Goal: Information Seeking & Learning: Learn about a topic

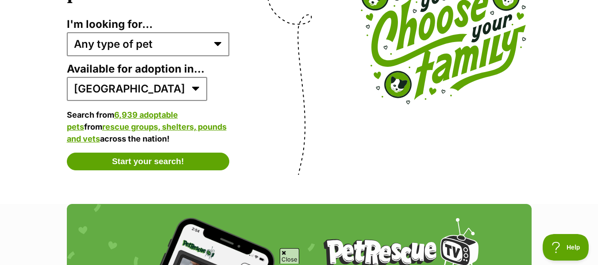
scroll to position [1725, 0]
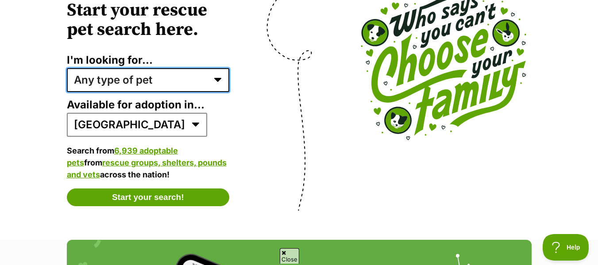
click at [220, 79] on select "Any type of pet Dogs Cats Other pets Pets looking for a home together Pets need…" at bounding box center [148, 80] width 163 height 24
select select "dogs"
click at [67, 68] on select "Any type of pet Dogs Cats Other pets Pets looking for a home together Pets need…" at bounding box center [148, 80] width 163 height 24
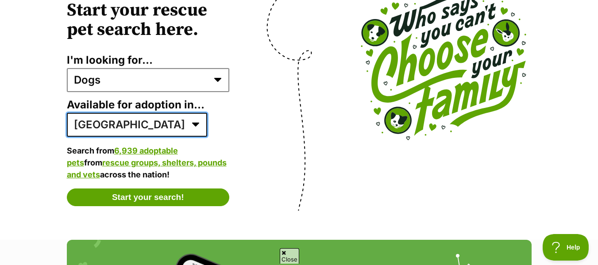
click at [131, 127] on select "Australia ACT NSW NT QLD SA TAS VIC WA" at bounding box center [137, 125] width 140 height 24
select select "2"
click at [67, 113] on select "Australia ACT NSW NT QLD SA TAS VIC WA" at bounding box center [137, 125] width 140 height 24
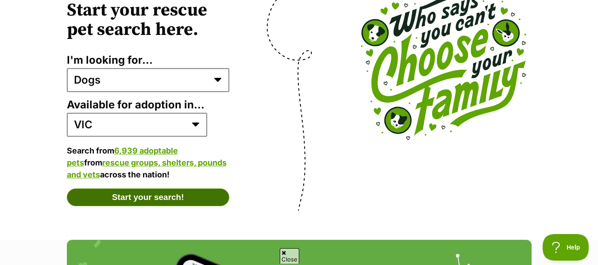
click at [189, 195] on button "Start your search!" at bounding box center [148, 197] width 163 height 18
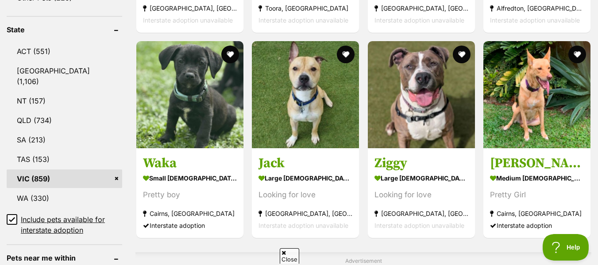
scroll to position [573, 0]
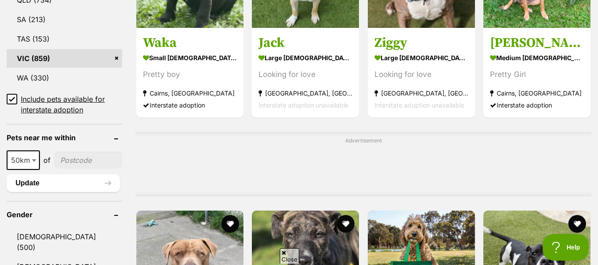
click at [11, 96] on icon at bounding box center [12, 99] width 6 height 6
click at [11, 94] on input "Include pets available for interstate adoption" at bounding box center [12, 99] width 11 height 11
checkbox input "false"
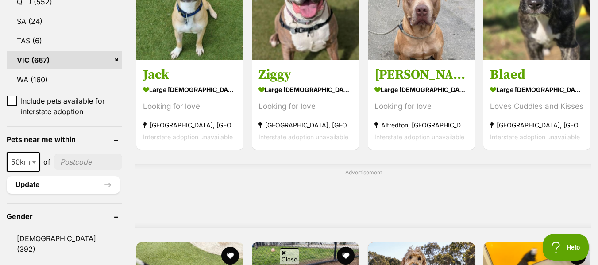
scroll to position [557, 0]
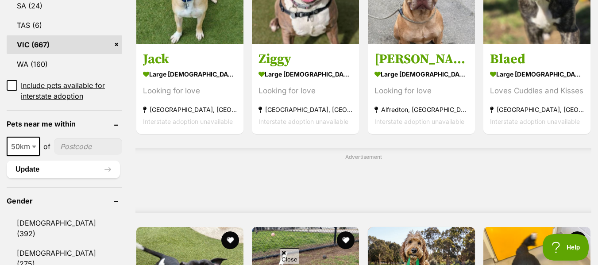
drag, startPoint x: 0, startPoint y: 0, endPoint x: 604, endPoint y: 92, distance: 610.7
click at [80, 146] on input"] "postcode" at bounding box center [88, 146] width 68 height 17
type input"] "3145"
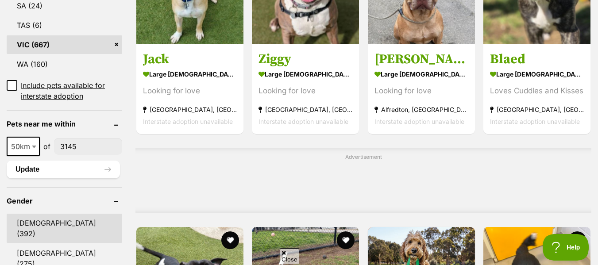
click at [43, 222] on link "Male (392)" at bounding box center [64, 228] width 115 height 29
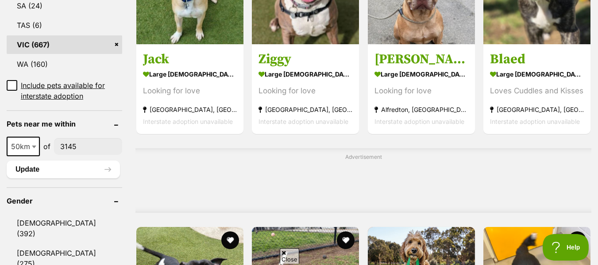
scroll to position [670, 0]
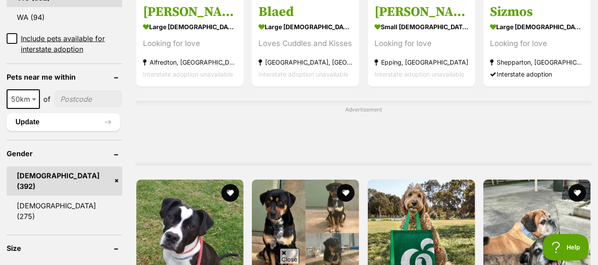
scroll to position [623, 0]
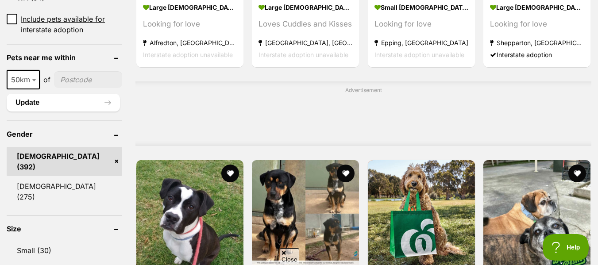
click at [82, 79] on input"] "postcode" at bounding box center [88, 79] width 68 height 17
type input"] "3145"
click at [34, 77] on span at bounding box center [35, 79] width 9 height 19
select select "100"
click at [46, 102] on button "Update" at bounding box center [63, 103] width 113 height 18
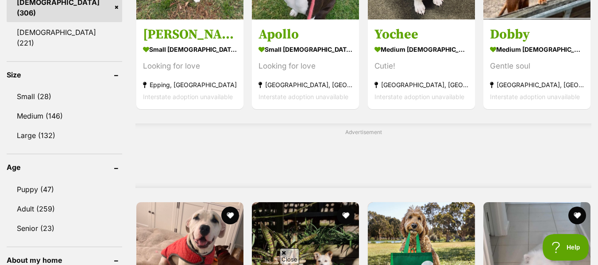
scroll to position [589, 0]
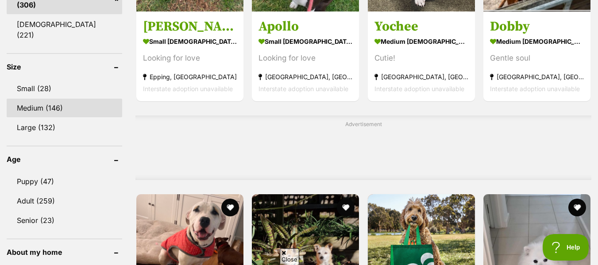
click at [51, 99] on link "Medium (146)" at bounding box center [64, 108] width 115 height 19
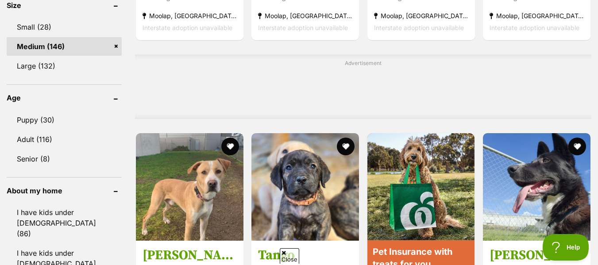
scroll to position [659, 0]
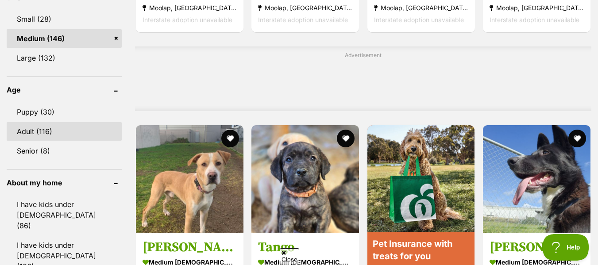
click at [29, 122] on link "Adult (116)" at bounding box center [64, 131] width 115 height 19
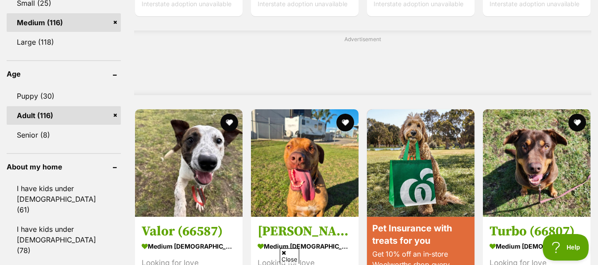
scroll to position [752, 0]
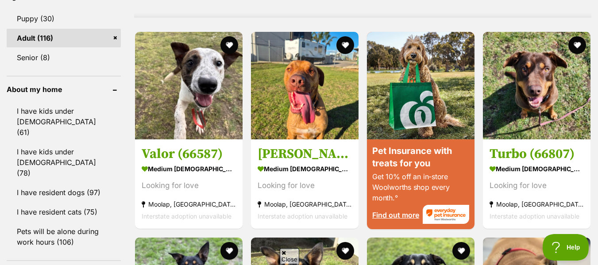
drag, startPoint x: 599, startPoint y: 26, endPoint x: 603, endPoint y: 119, distance: 93.4
click at [72, 183] on link "I have resident dogs (97)" at bounding box center [64, 192] width 114 height 19
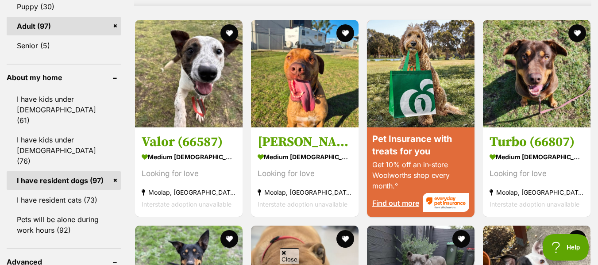
scroll to position [799, 0]
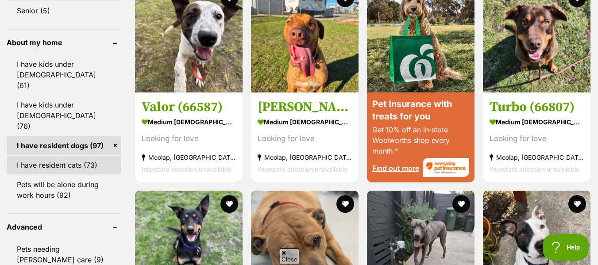
click at [67, 156] on link "I have resident cats (73)" at bounding box center [64, 165] width 114 height 19
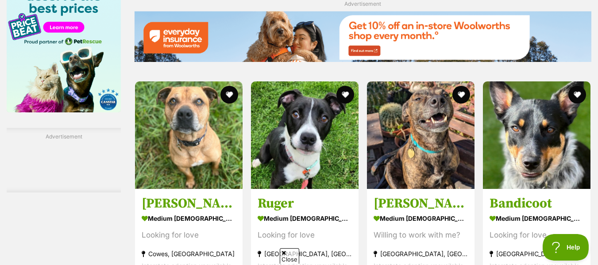
scroll to position [1205, 0]
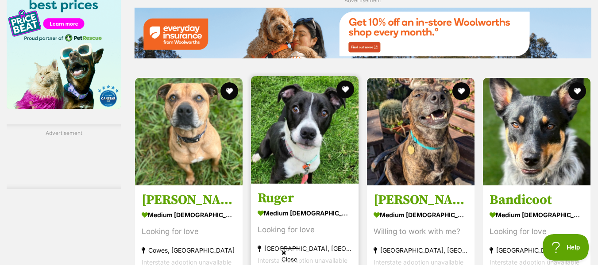
click at [270, 214] on strong "medium male Dog" at bounding box center [304, 213] width 94 height 13
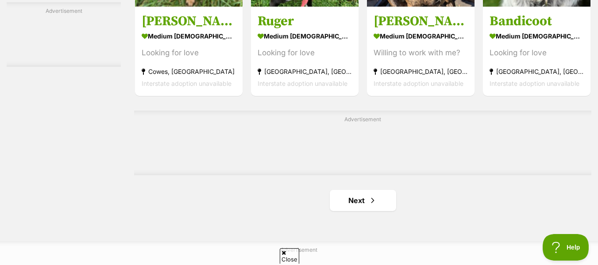
scroll to position [1403, 0]
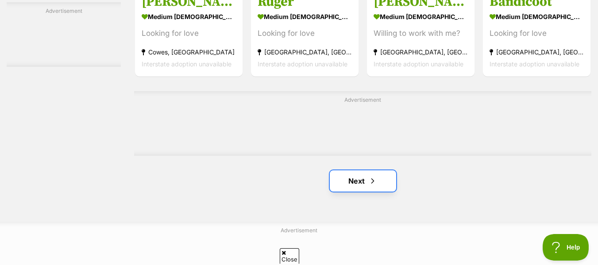
click at [363, 181] on link "Next" at bounding box center [363, 180] width 66 height 21
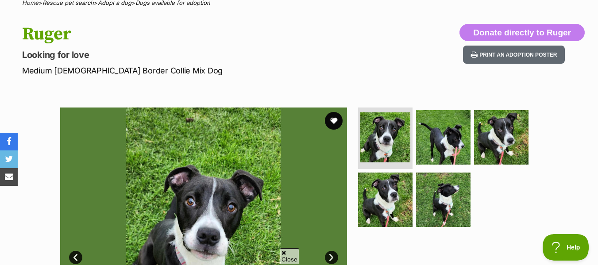
scroll to position [80, 0]
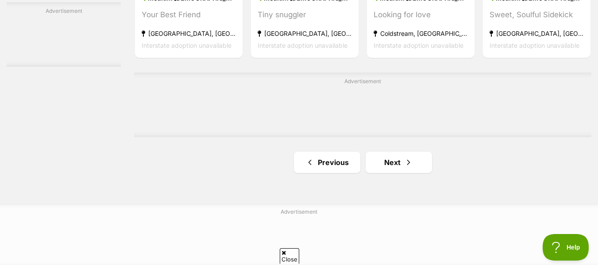
scroll to position [1430, 0]
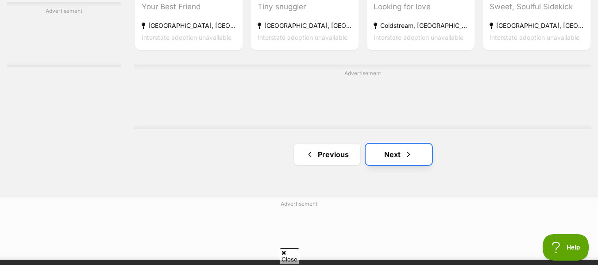
click at [396, 157] on link "Next" at bounding box center [398, 154] width 66 height 21
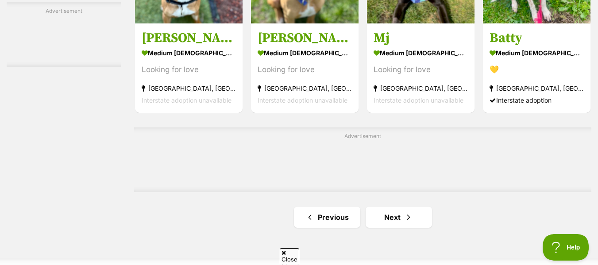
scroll to position [1375, 0]
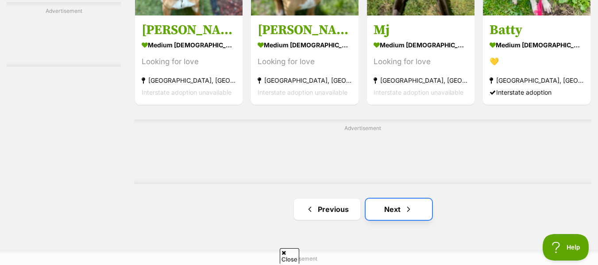
click at [408, 209] on span "Next page" at bounding box center [408, 209] width 9 height 11
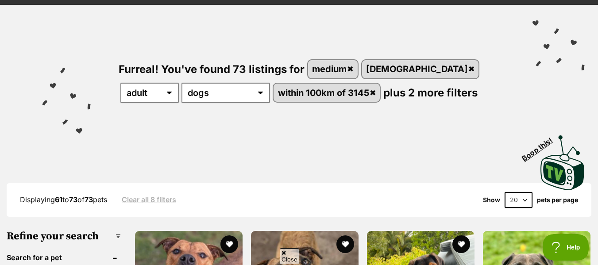
scroll to position [55, 0]
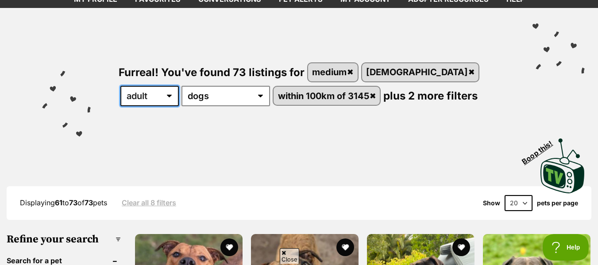
click at [179, 86] on select "any age puppy adult senior" at bounding box center [149, 96] width 58 height 20
select select "puppy"
click at [179, 86] on select "any age puppy adult senior" at bounding box center [149, 96] width 58 height 20
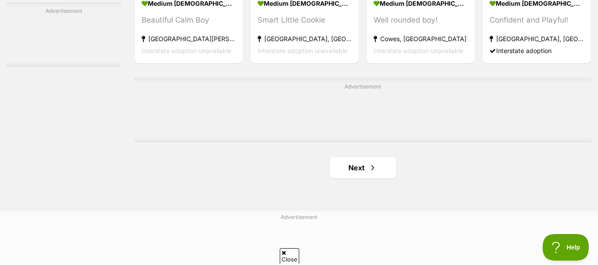
scroll to position [1428, 0]
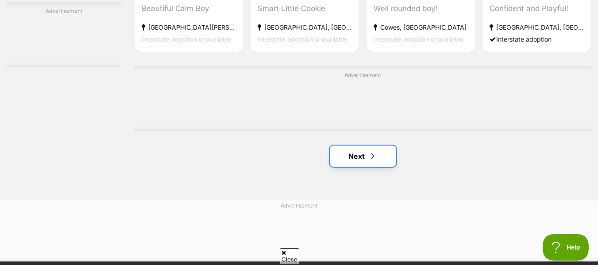
click at [346, 151] on link "Next" at bounding box center [363, 156] width 66 height 21
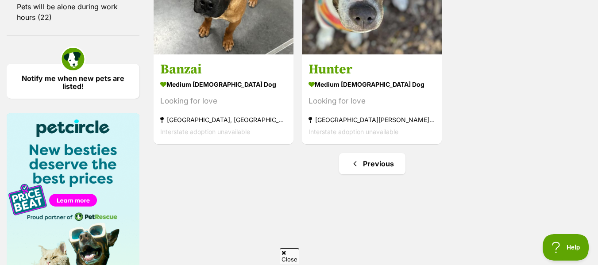
scroll to position [937, 0]
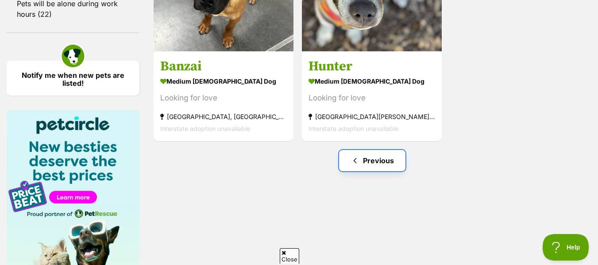
click at [365, 164] on link "Previous" at bounding box center [372, 160] width 66 height 21
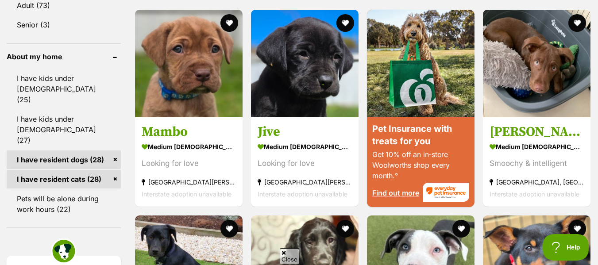
scroll to position [751, 0]
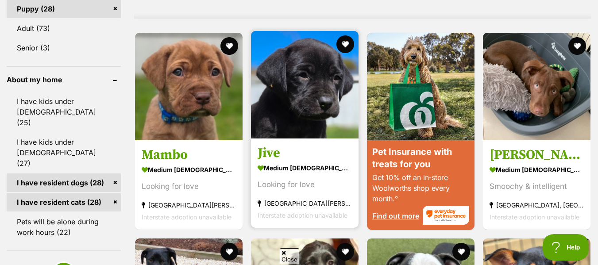
click at [308, 172] on strong "medium [DEMOGRAPHIC_DATA] Dog" at bounding box center [304, 168] width 94 height 13
